Goal: Task Accomplishment & Management: Use online tool/utility

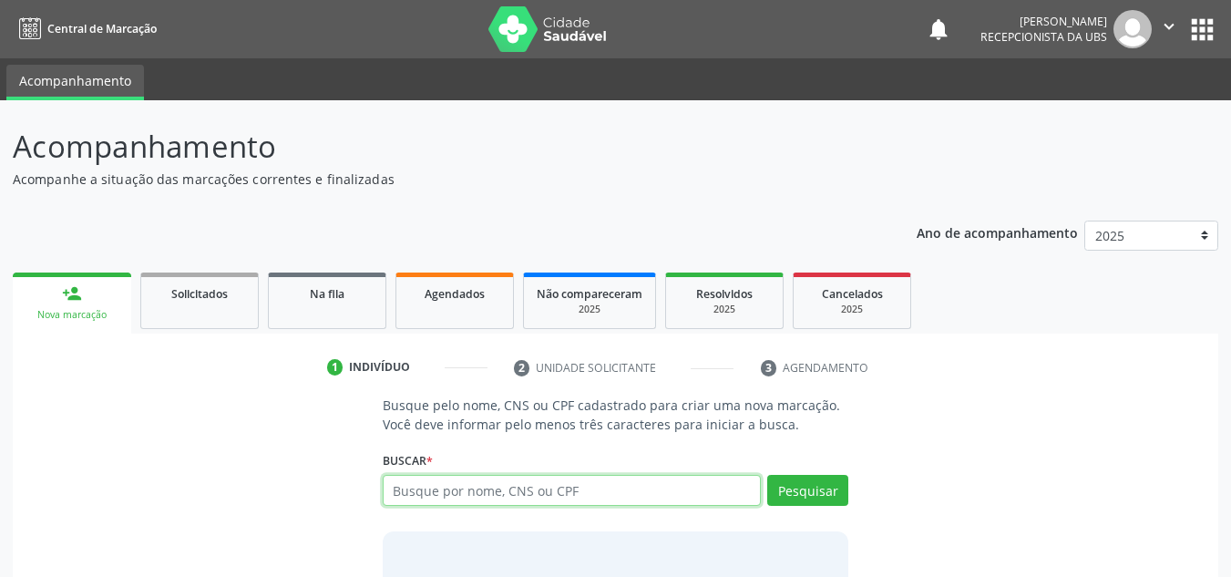
click at [573, 502] on input "text" at bounding box center [572, 490] width 379 height 31
type input "702502321224734"
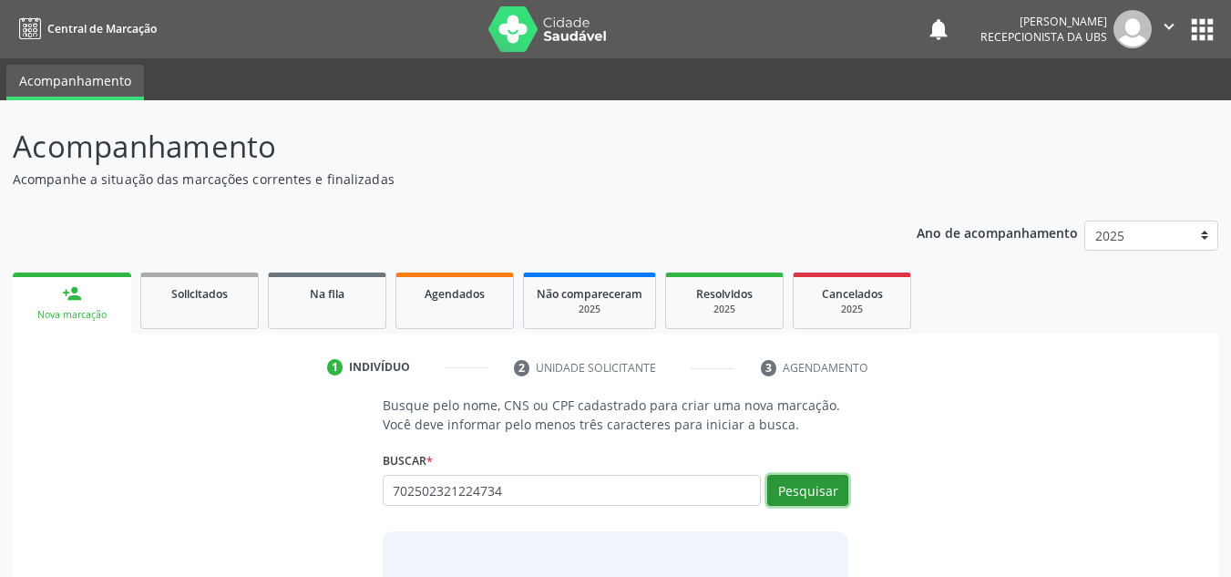
click at [793, 498] on button "Pesquisar" at bounding box center [807, 490] width 81 height 31
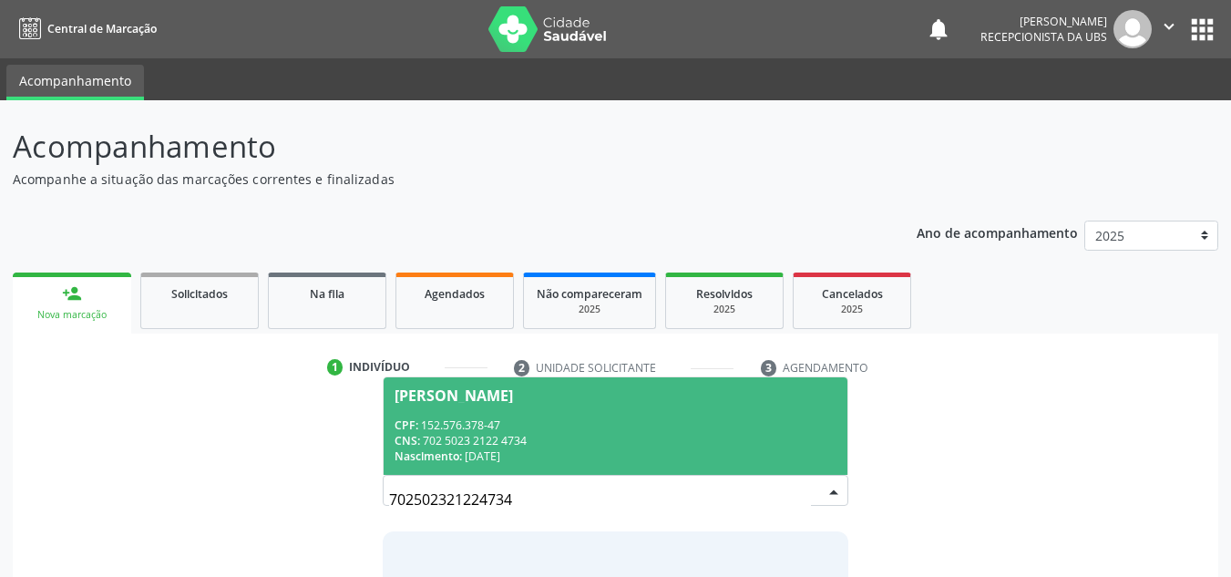
click at [649, 424] on div "CPF: 152.576.378-47" at bounding box center [616, 424] width 443 height 15
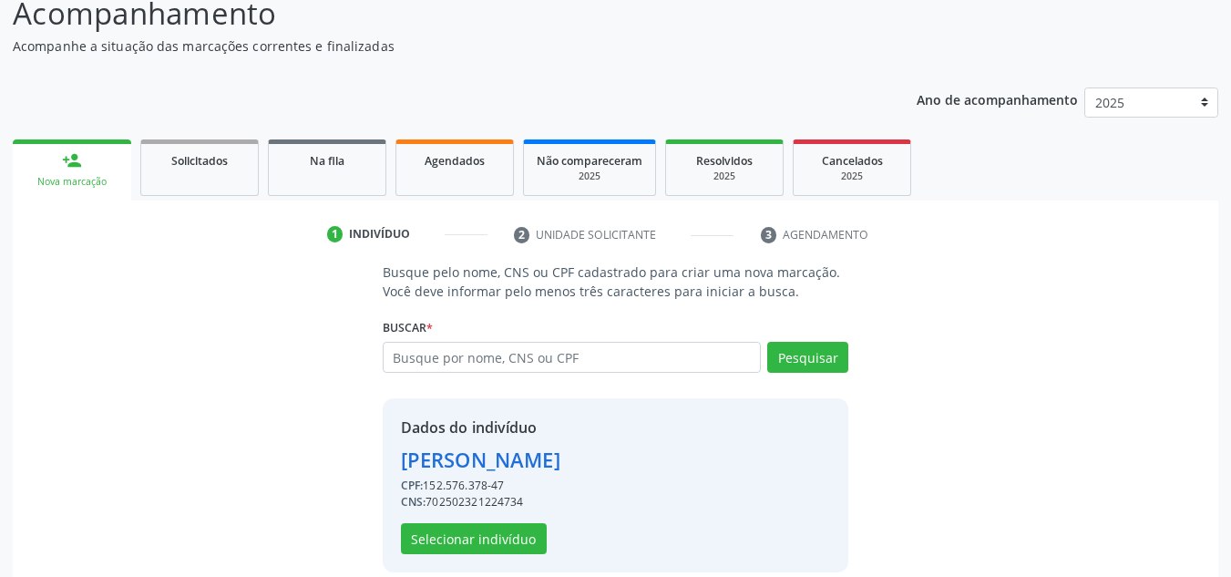
scroll to position [154, 0]
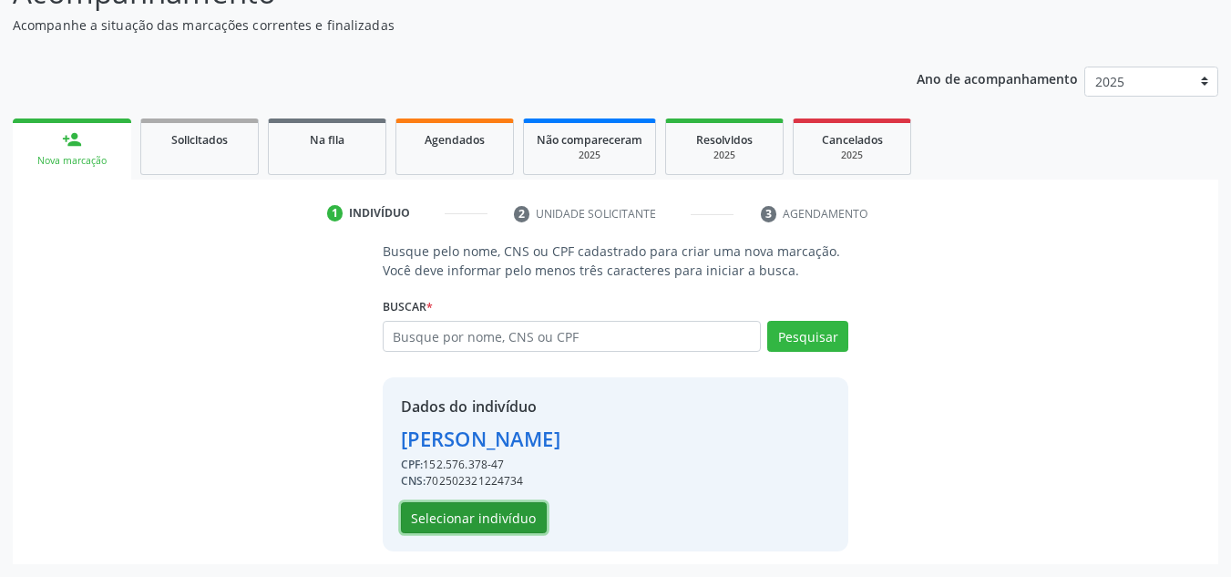
click at [484, 506] on button "Selecionar indivíduo" at bounding box center [474, 517] width 146 height 31
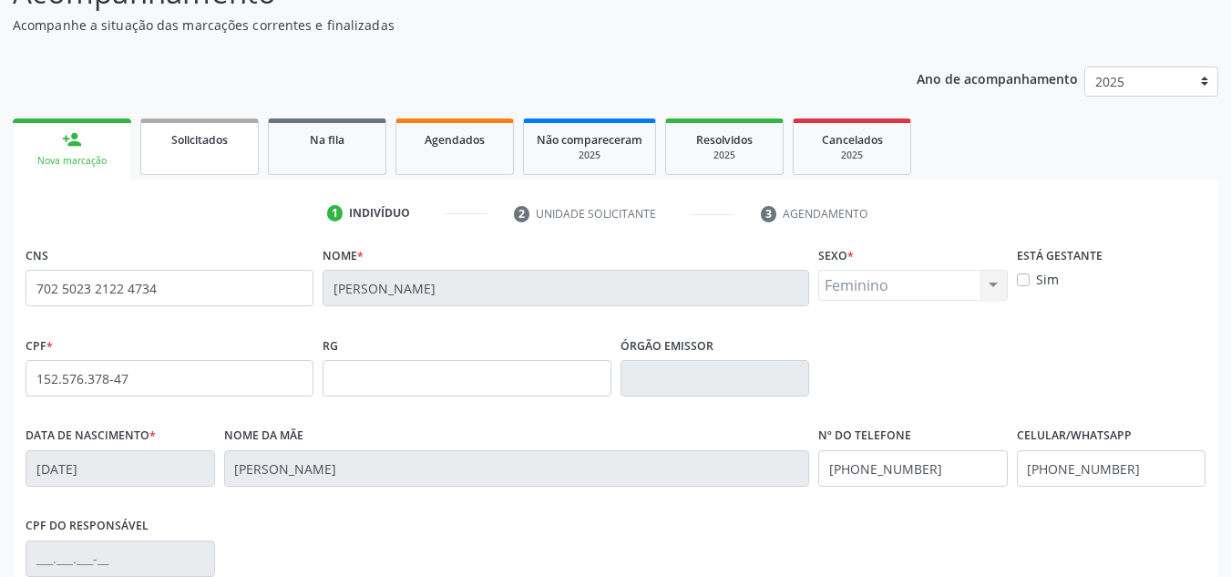
click at [211, 139] on span "Solicitados" at bounding box center [199, 139] width 57 height 15
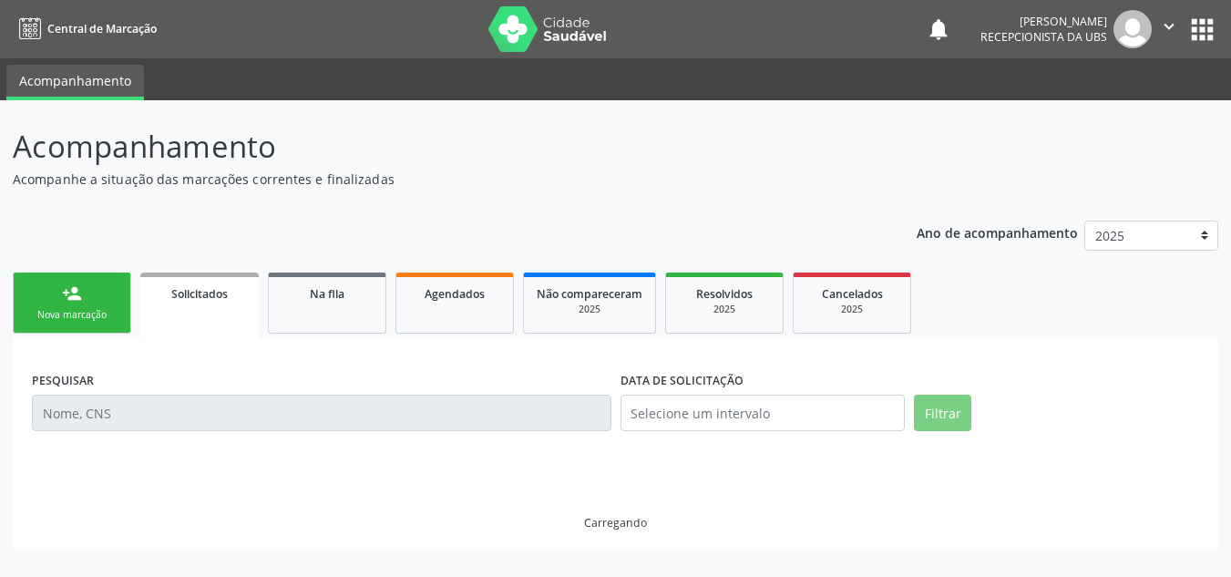
scroll to position [0, 0]
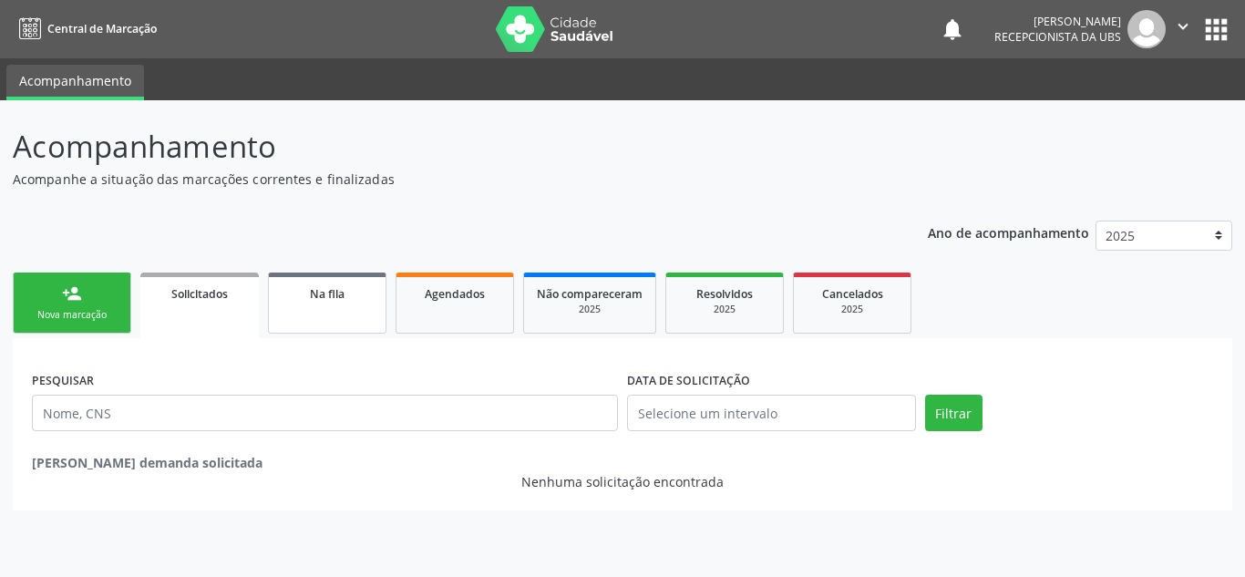
click at [311, 293] on span "Na fila" at bounding box center [327, 293] width 35 height 15
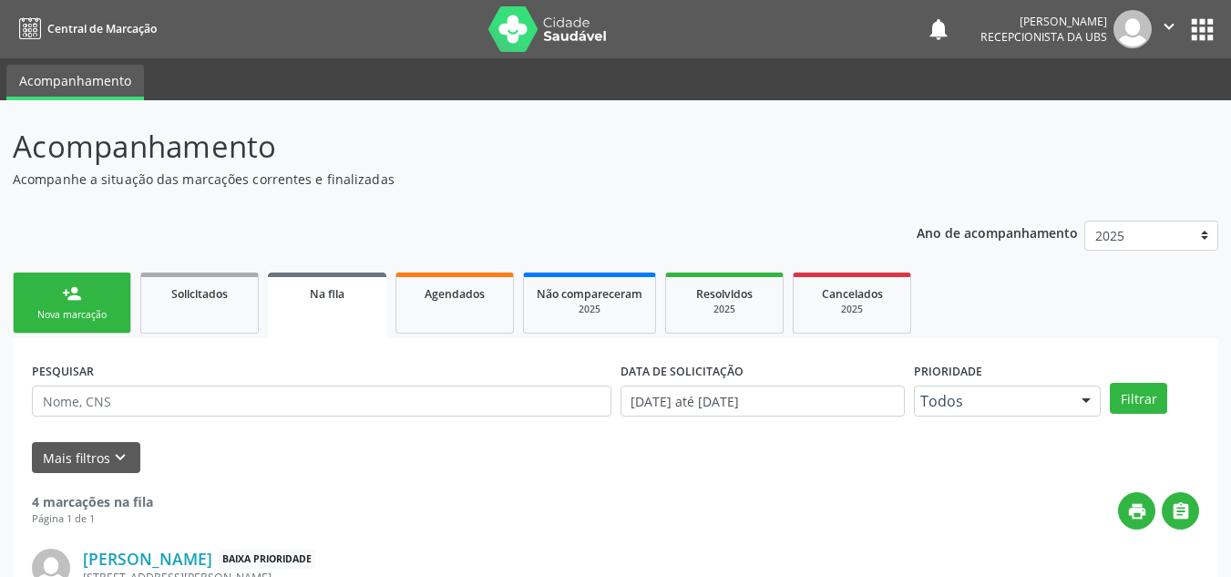
click at [102, 292] on link "person_add Nova marcação" at bounding box center [72, 302] width 118 height 61
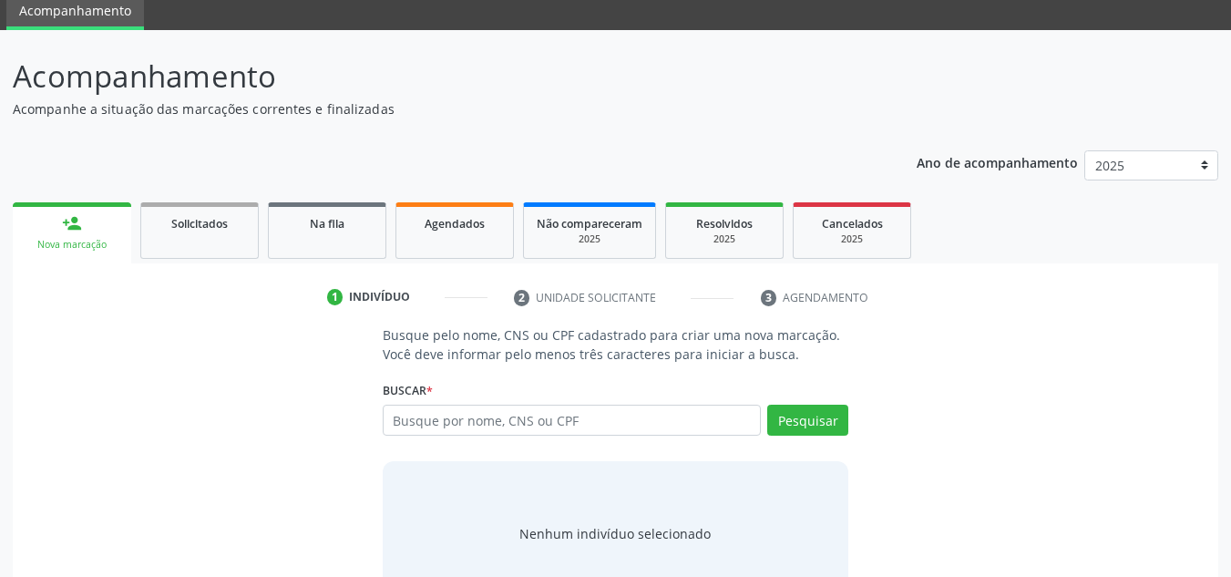
scroll to position [126, 0]
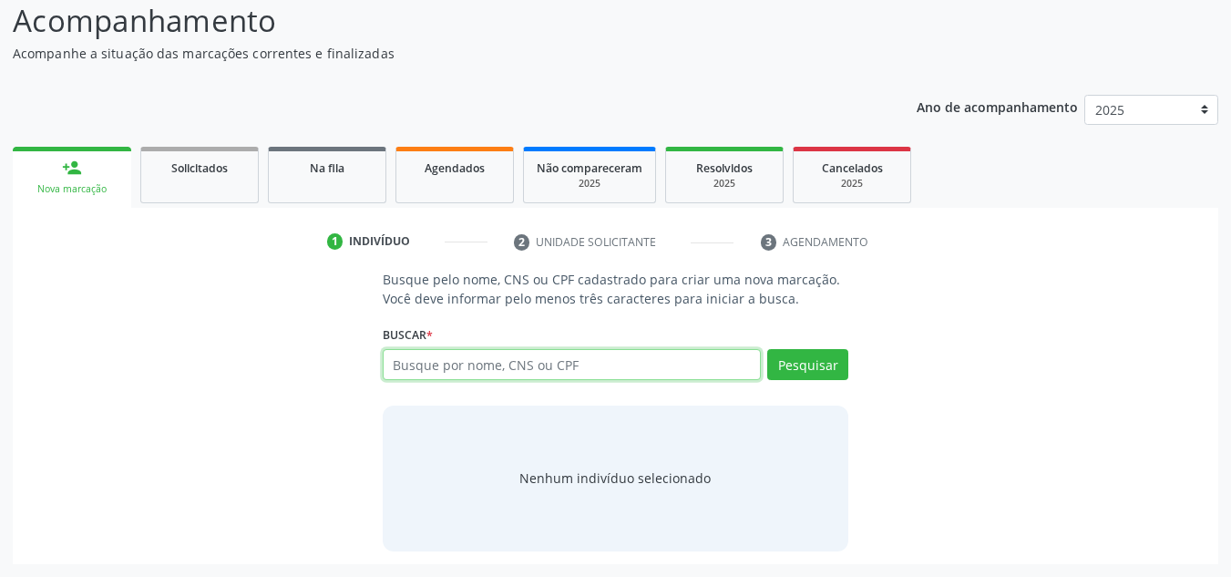
click at [482, 355] on input "text" at bounding box center [572, 364] width 379 height 31
click at [422, 159] on div "Agendados" at bounding box center [454, 167] width 91 height 19
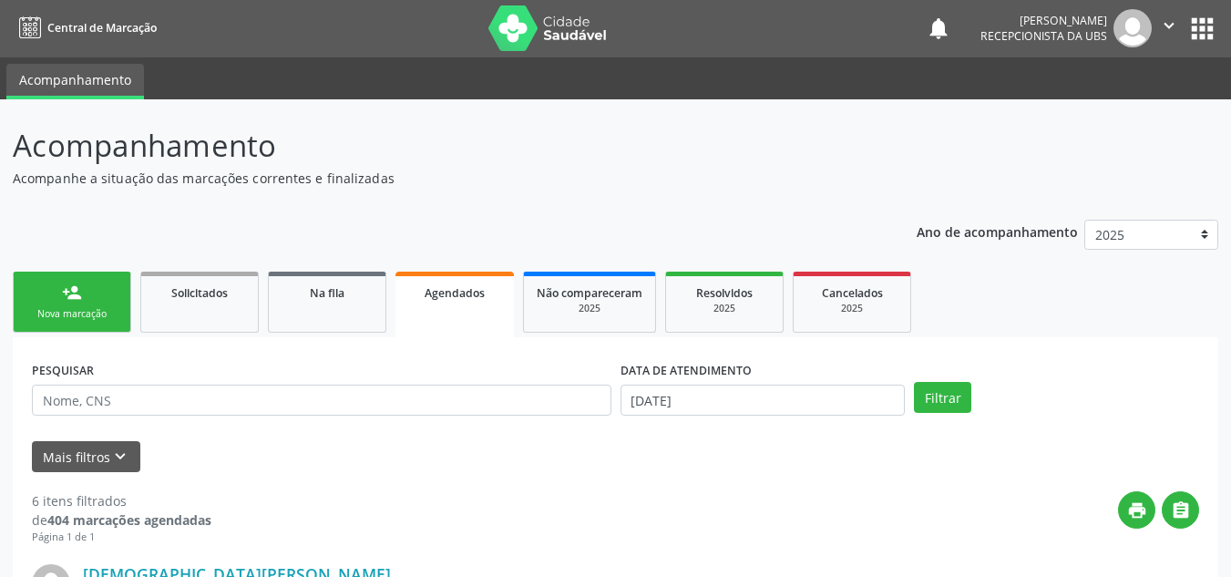
scroll to position [0, 0]
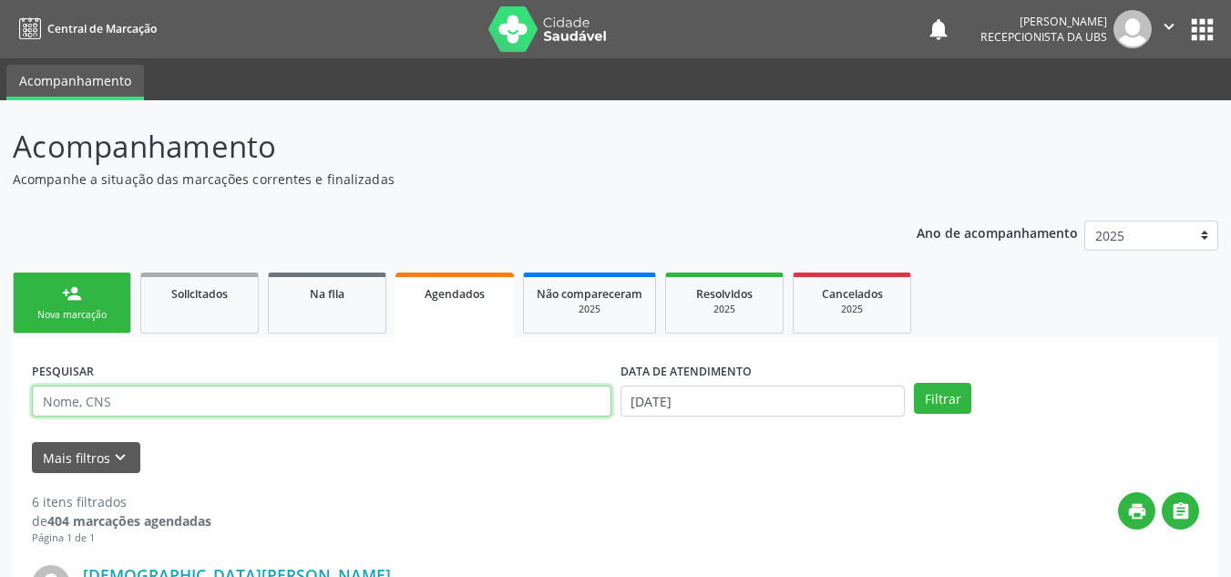
click at [490, 399] on input "text" at bounding box center [322, 400] width 580 height 31
drag, startPoint x: 375, startPoint y: 405, endPoint x: 34, endPoint y: 381, distance: 342.6
click at [34, 381] on div "PESQUISAR 702502321224734" at bounding box center [321, 392] width 589 height 71
type input "702502321224734"
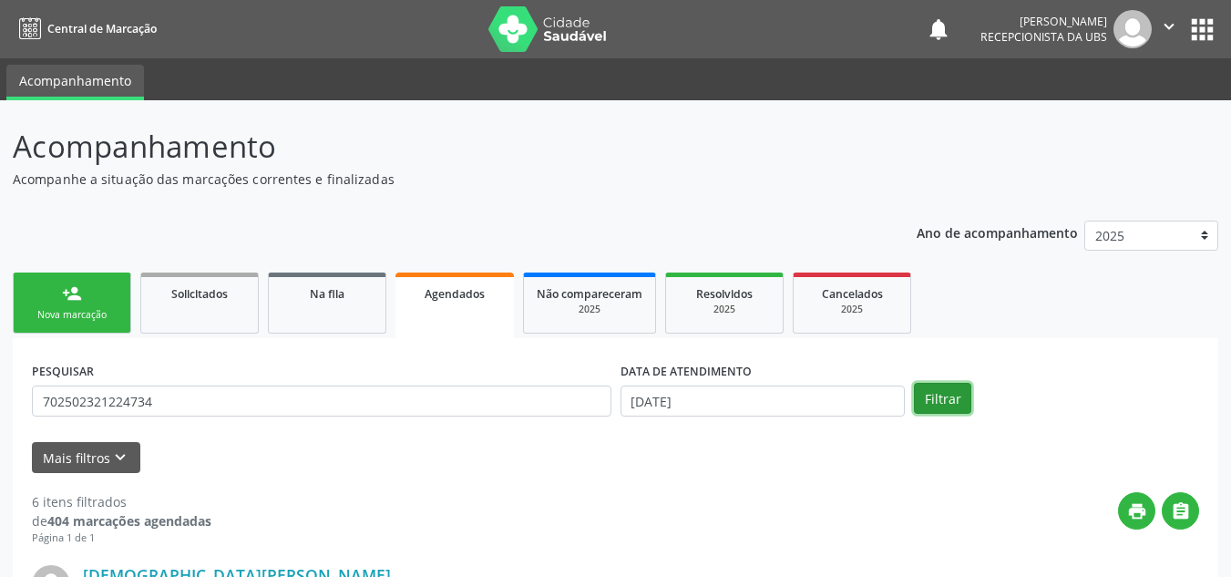
click at [938, 398] on button "Filtrar" at bounding box center [942, 398] width 57 height 31
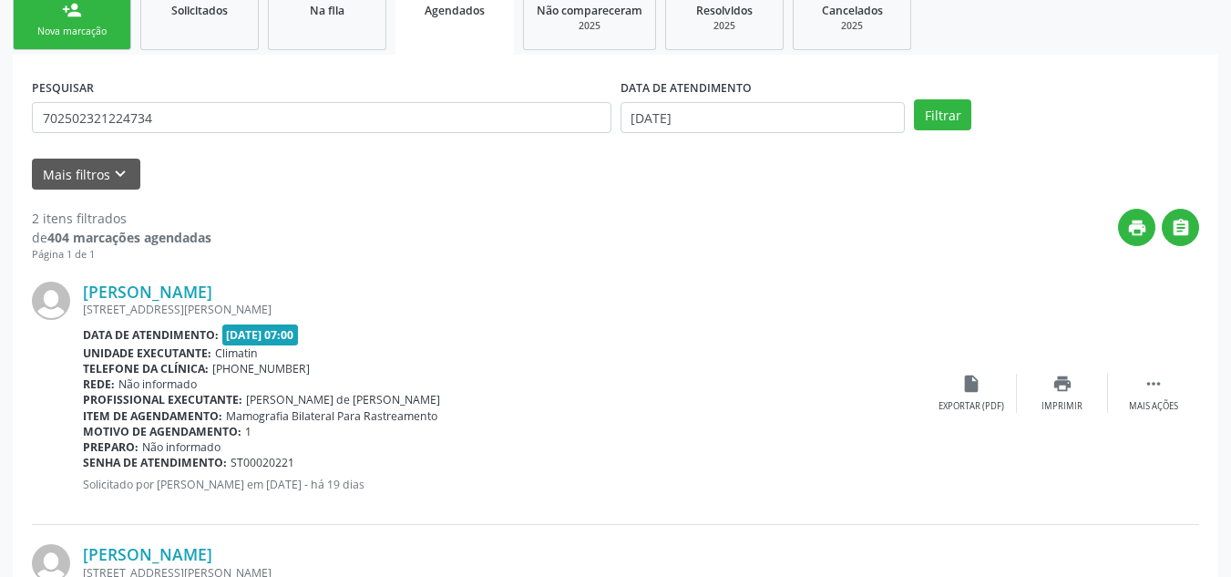
scroll to position [317, 0]
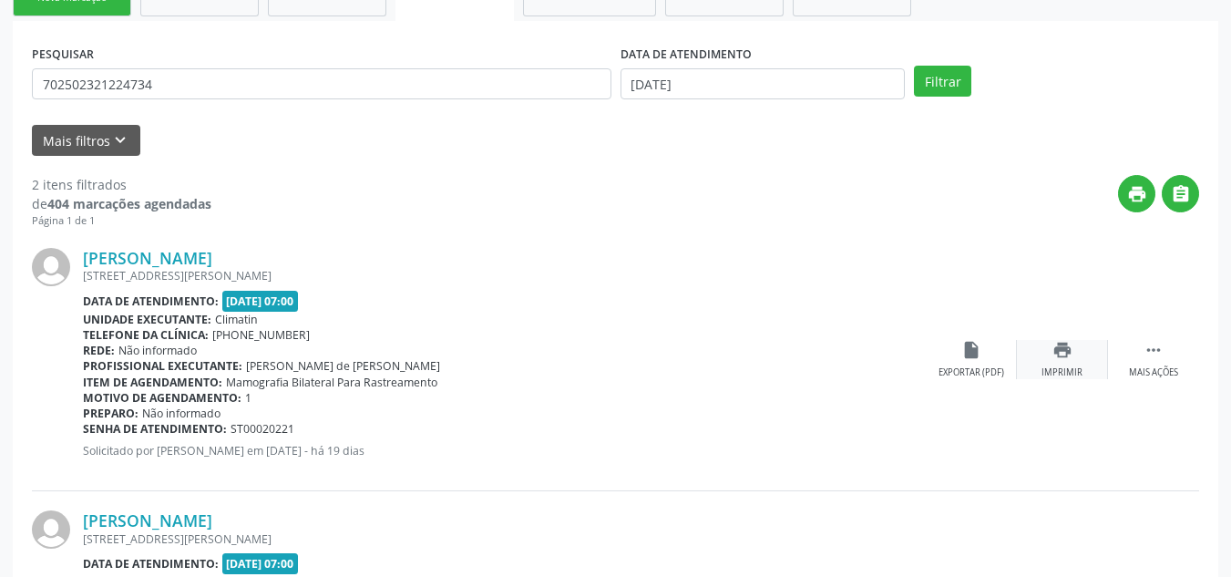
click at [1061, 351] on icon "print" at bounding box center [1063, 350] width 20 height 20
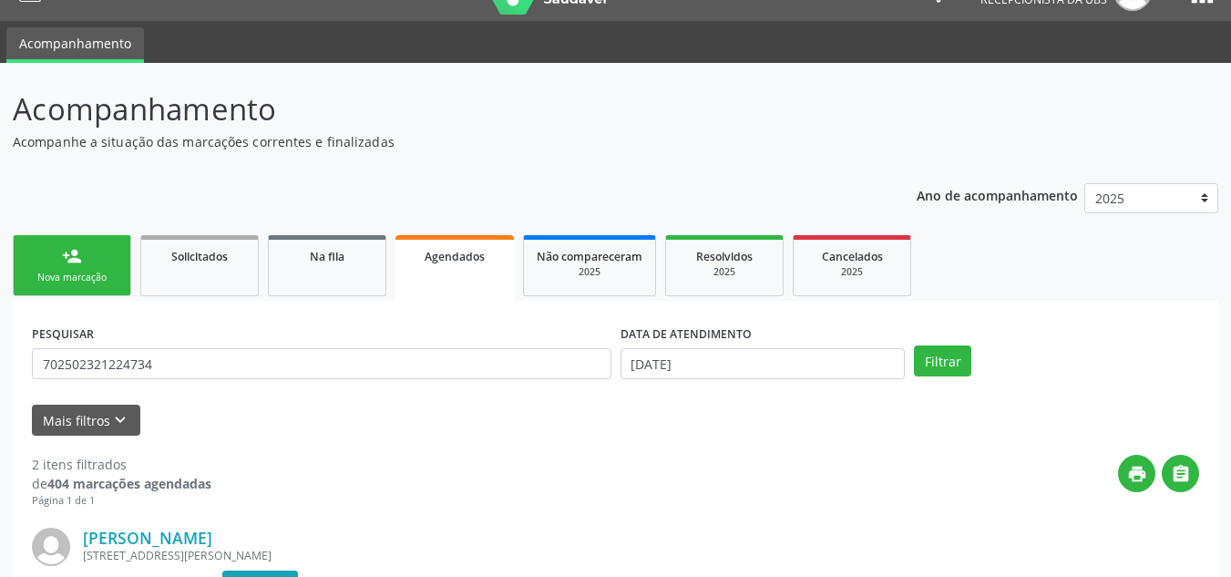
scroll to position [0, 0]
